Goal: Use online tool/utility: Utilize a website feature to perform a specific function

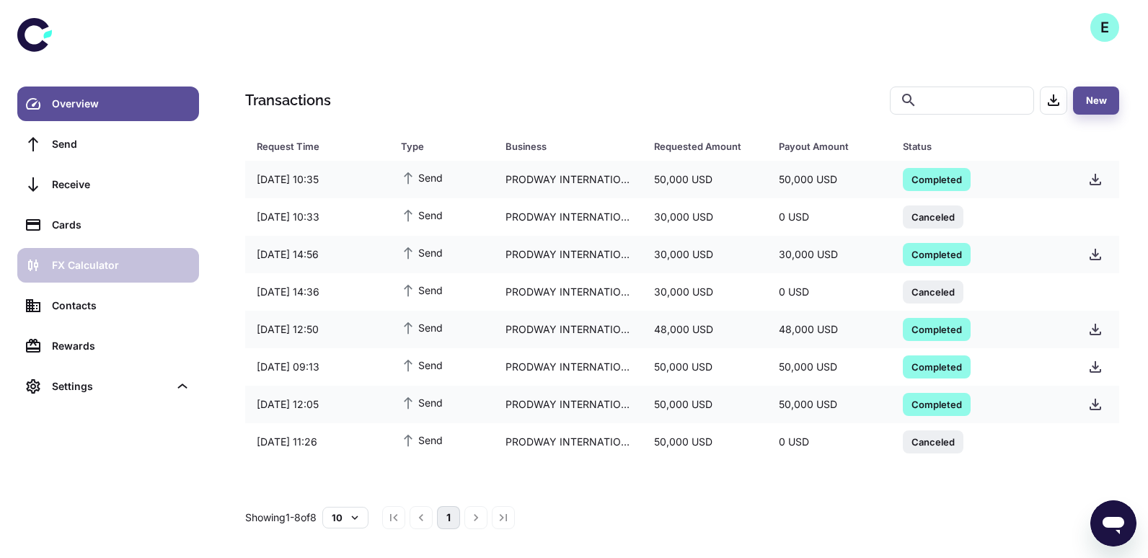
click at [92, 260] on div "FX Calculator" at bounding box center [121, 265] width 138 height 16
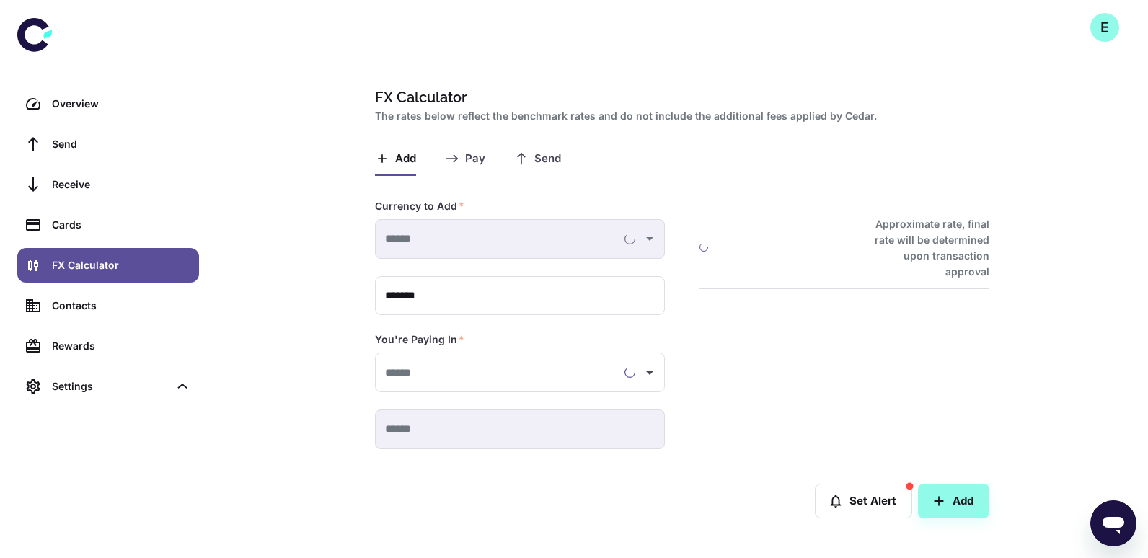
type input "**********"
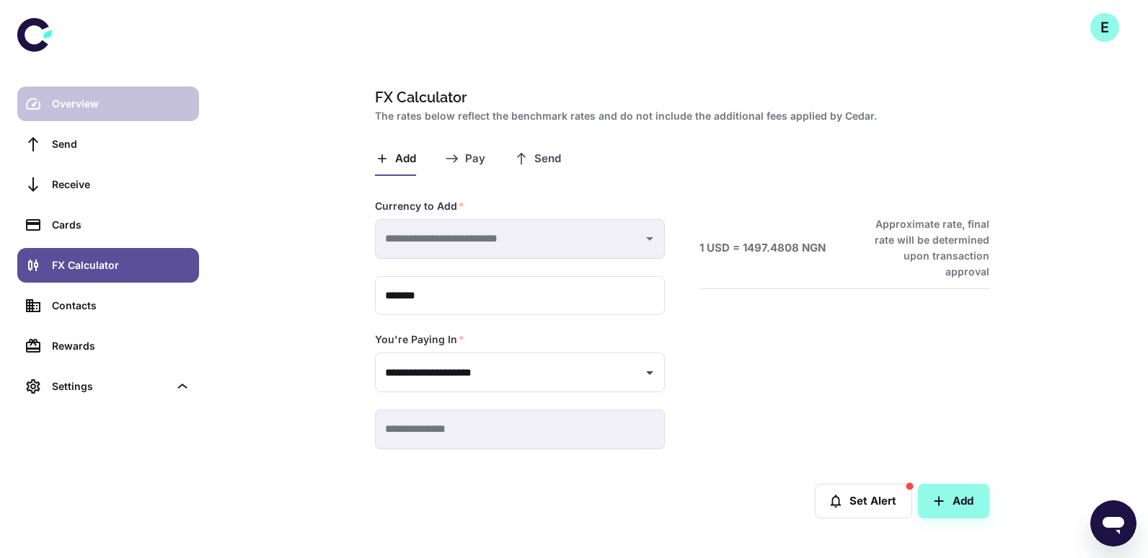
click at [99, 101] on div "Overview" at bounding box center [121, 104] width 138 height 16
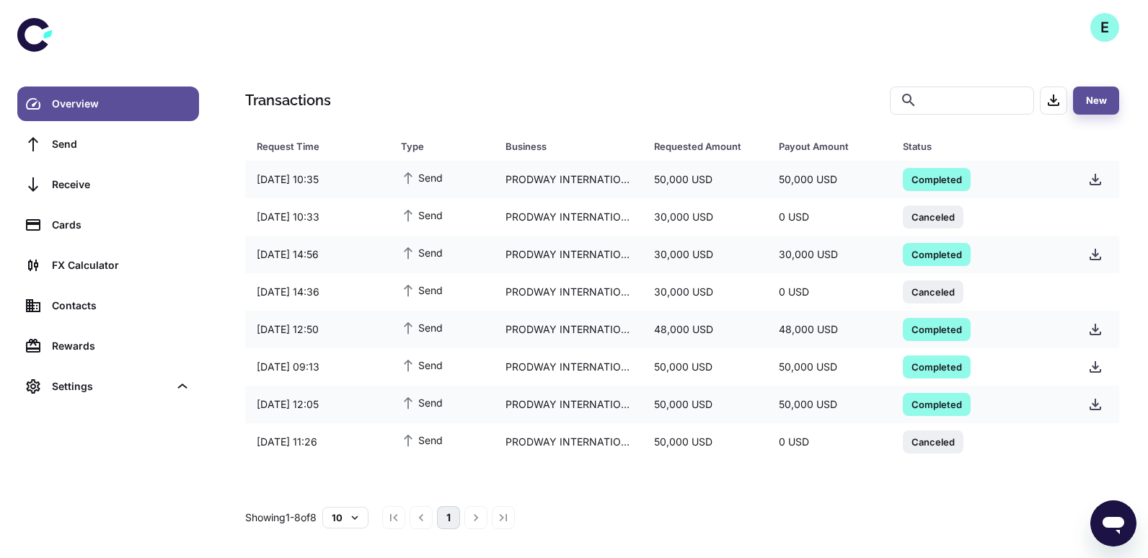
click at [485, 519] on li "pagination navigation" at bounding box center [475, 517] width 27 height 23
